Goal: Transaction & Acquisition: Book appointment/travel/reservation

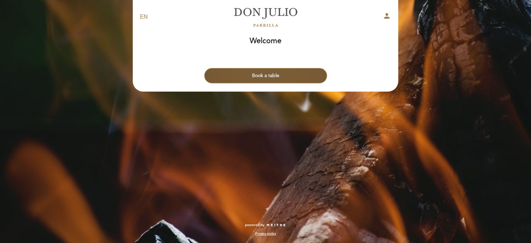
click at [307, 72] on button "Book a table" at bounding box center [265, 75] width 123 height 15
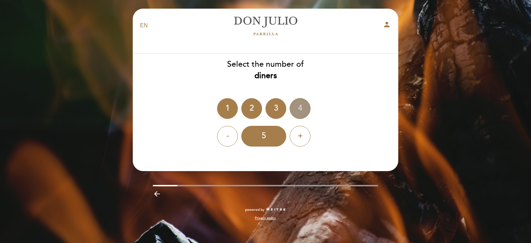
click at [305, 105] on div "4" at bounding box center [300, 108] width 21 height 21
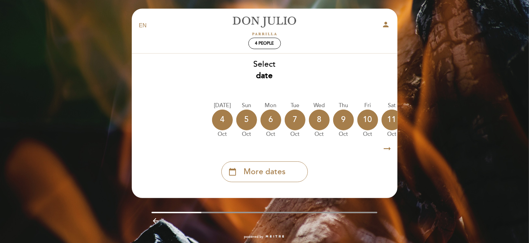
drag, startPoint x: 362, startPoint y: 123, endPoint x: 257, endPoint y: 155, distance: 109.9
click at [256, 155] on div "Select date [DATE] [DATE] [DATE] [DATE] [DATE] [DATE] [DATE] [DATE] [DATE]" at bounding box center [264, 120] width 266 height 123
click at [385, 150] on icon "arrow_right_alt" at bounding box center [387, 148] width 10 height 15
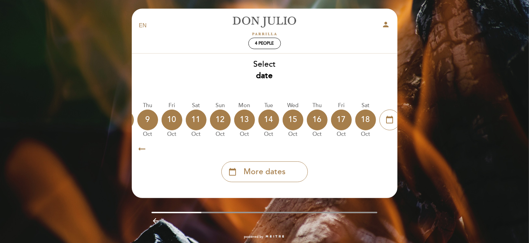
scroll to position [0, 202]
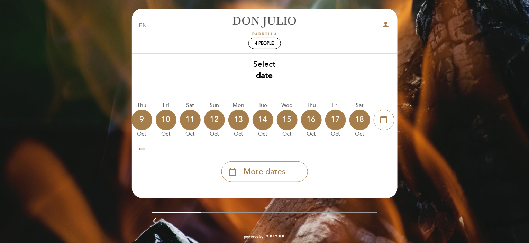
click at [385, 150] on icon "arrow_right_alt" at bounding box center [387, 148] width 10 height 15
click at [264, 170] on span "More dates" at bounding box center [264, 171] width 42 height 11
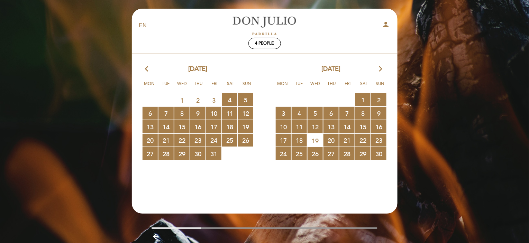
click at [381, 70] on icon "arrow_forward_ios" at bounding box center [380, 69] width 6 height 9
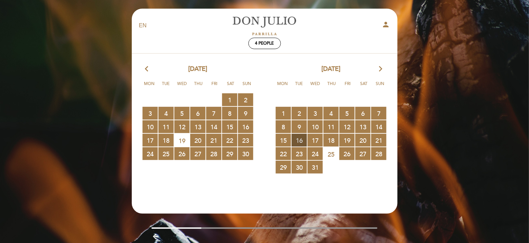
click at [295, 139] on span "16 RESERVATIONS AVAILABLE" at bounding box center [298, 140] width 15 height 13
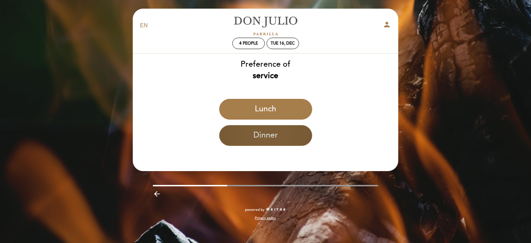
click at [299, 138] on button "Dinner" at bounding box center [265, 135] width 93 height 21
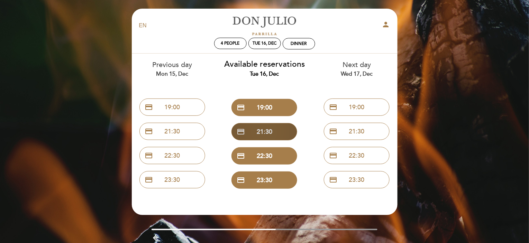
click at [293, 127] on button "credit_card 21:30" at bounding box center [264, 131] width 66 height 17
